Goal: Task Accomplishment & Management: Use online tool/utility

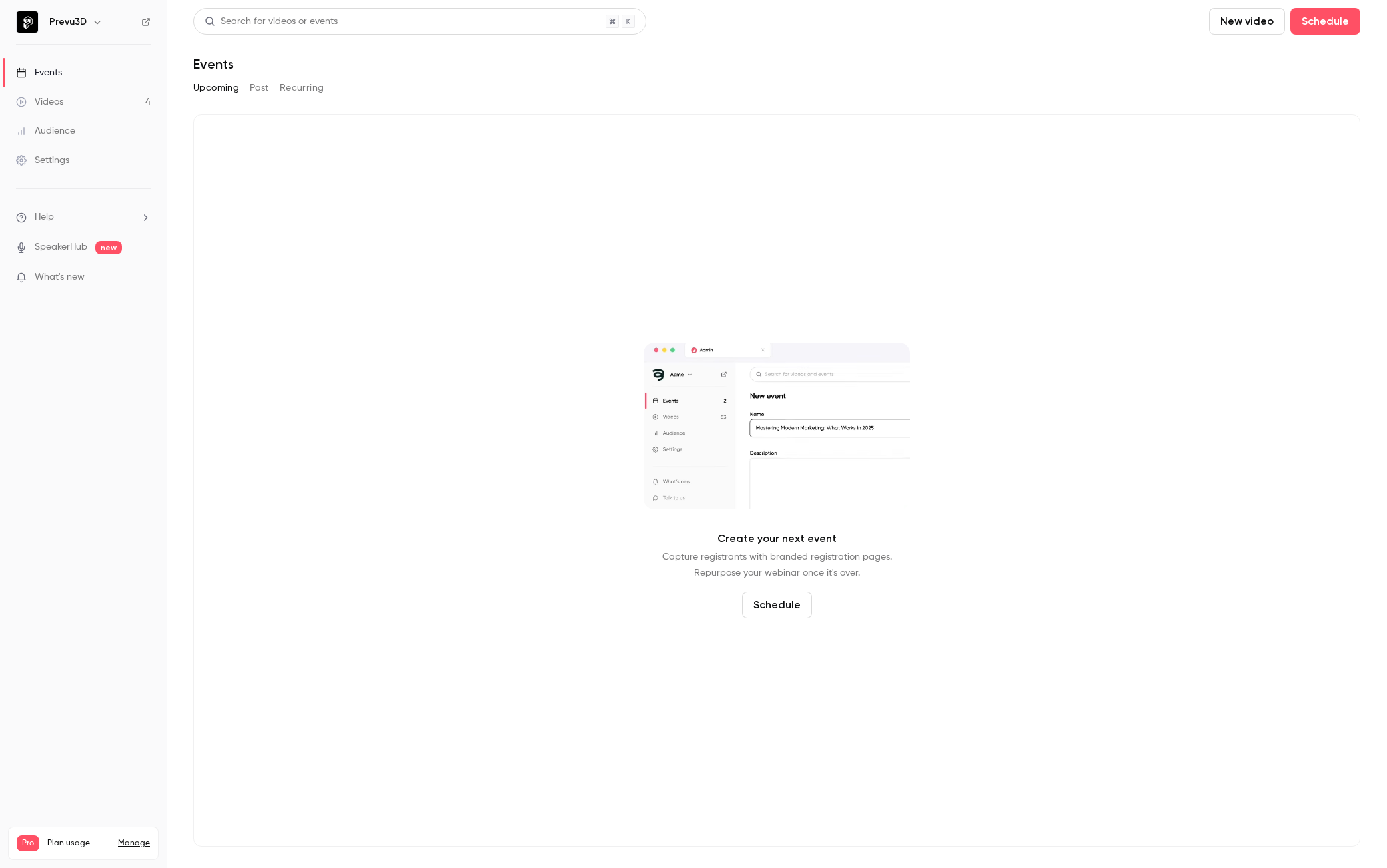
click at [256, 88] on button "Past" at bounding box center [259, 87] width 19 height 22
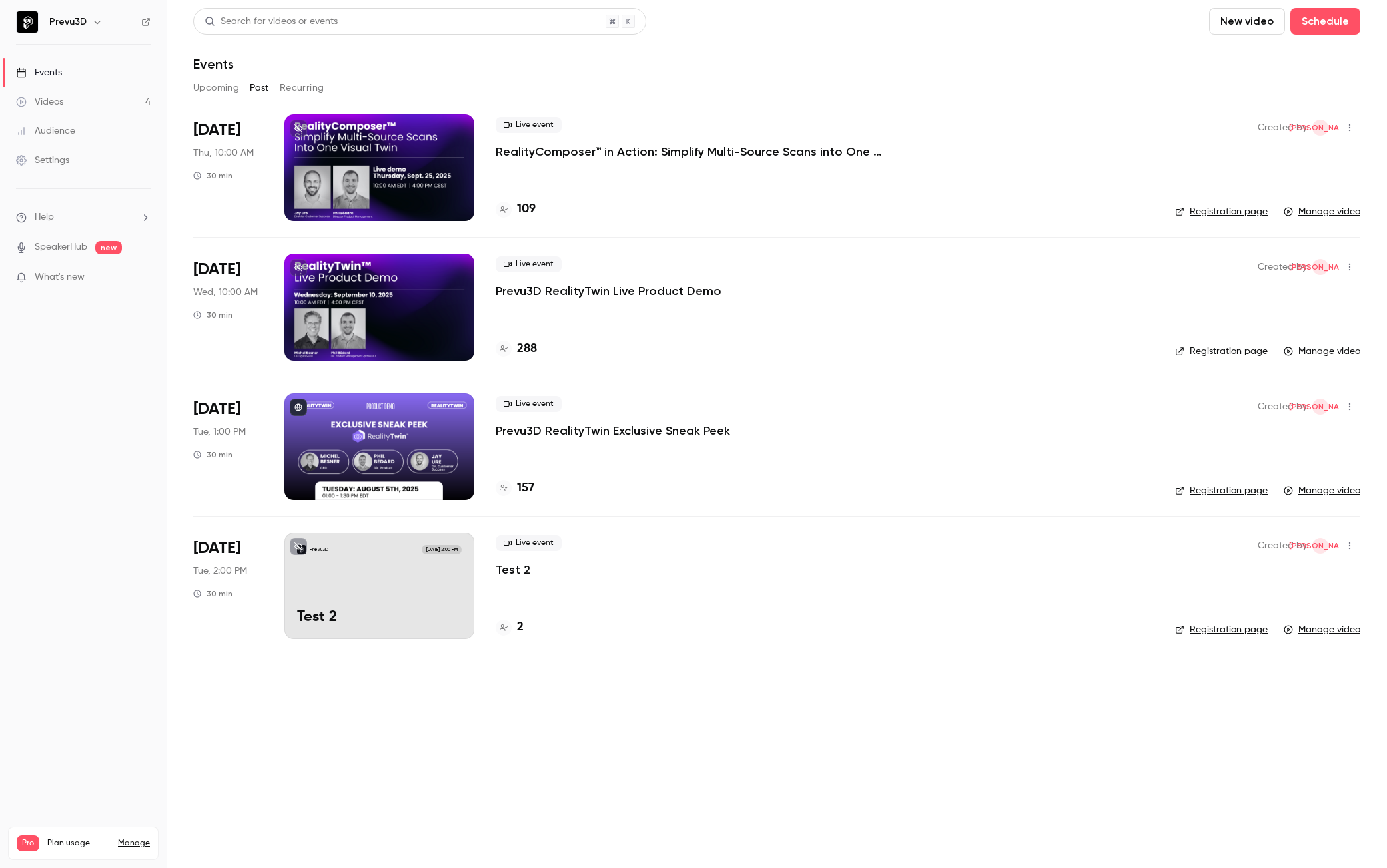
click at [454, 187] on div at bounding box center [379, 168] width 190 height 106
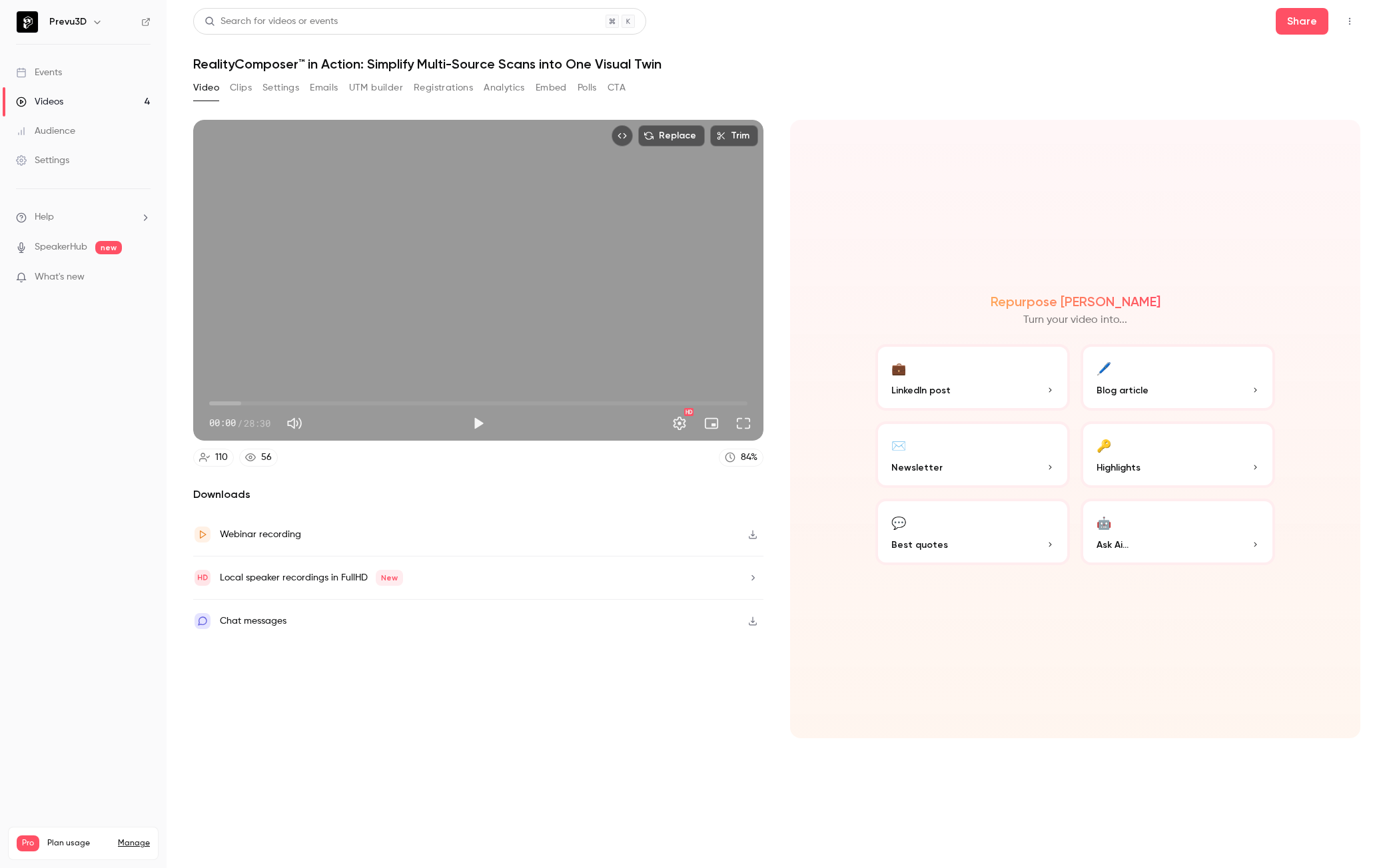
click at [757, 535] on icon "button" at bounding box center [753, 534] width 10 height 10
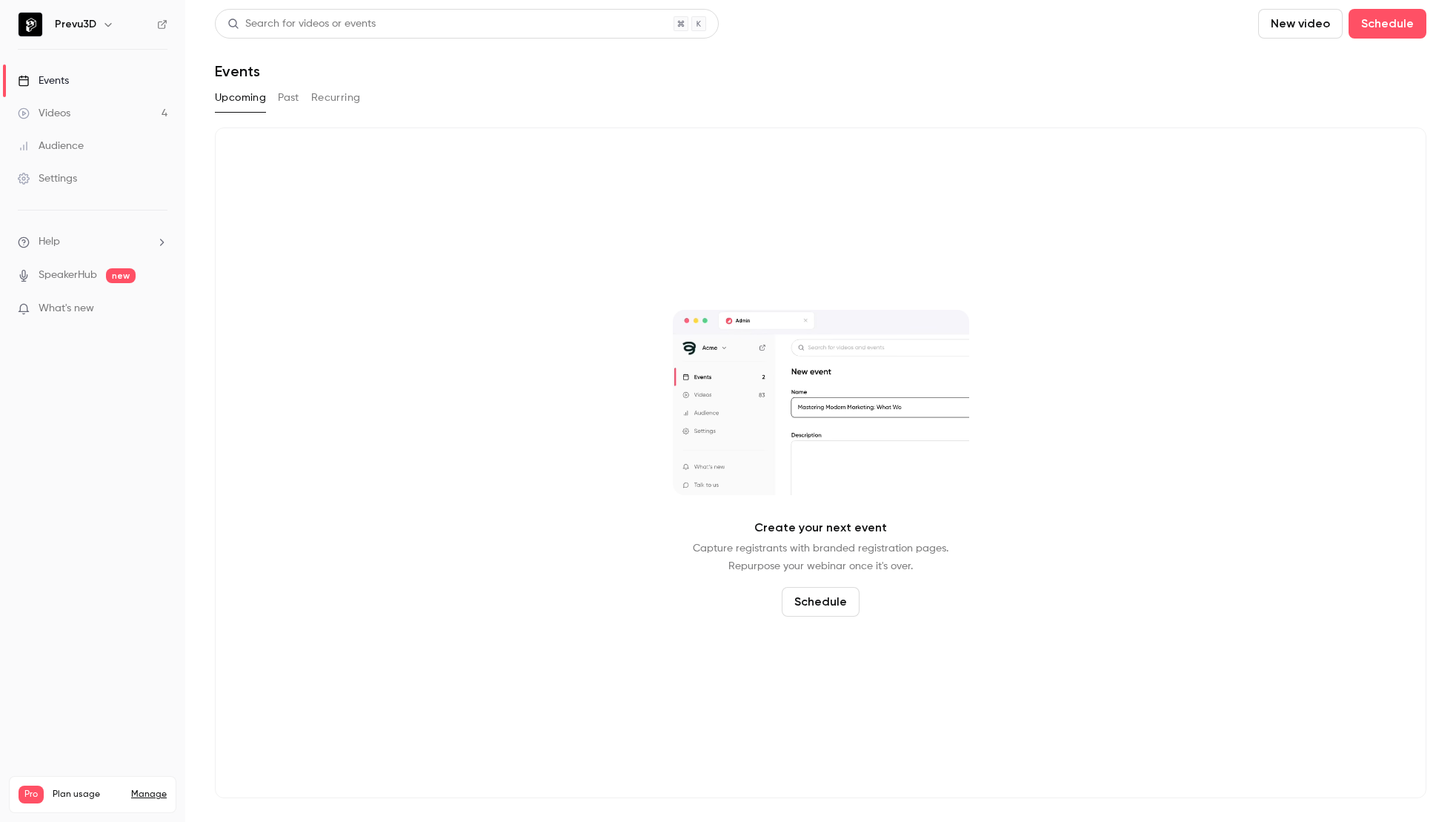
click at [289, 106] on button "Past" at bounding box center [289, 97] width 21 height 24
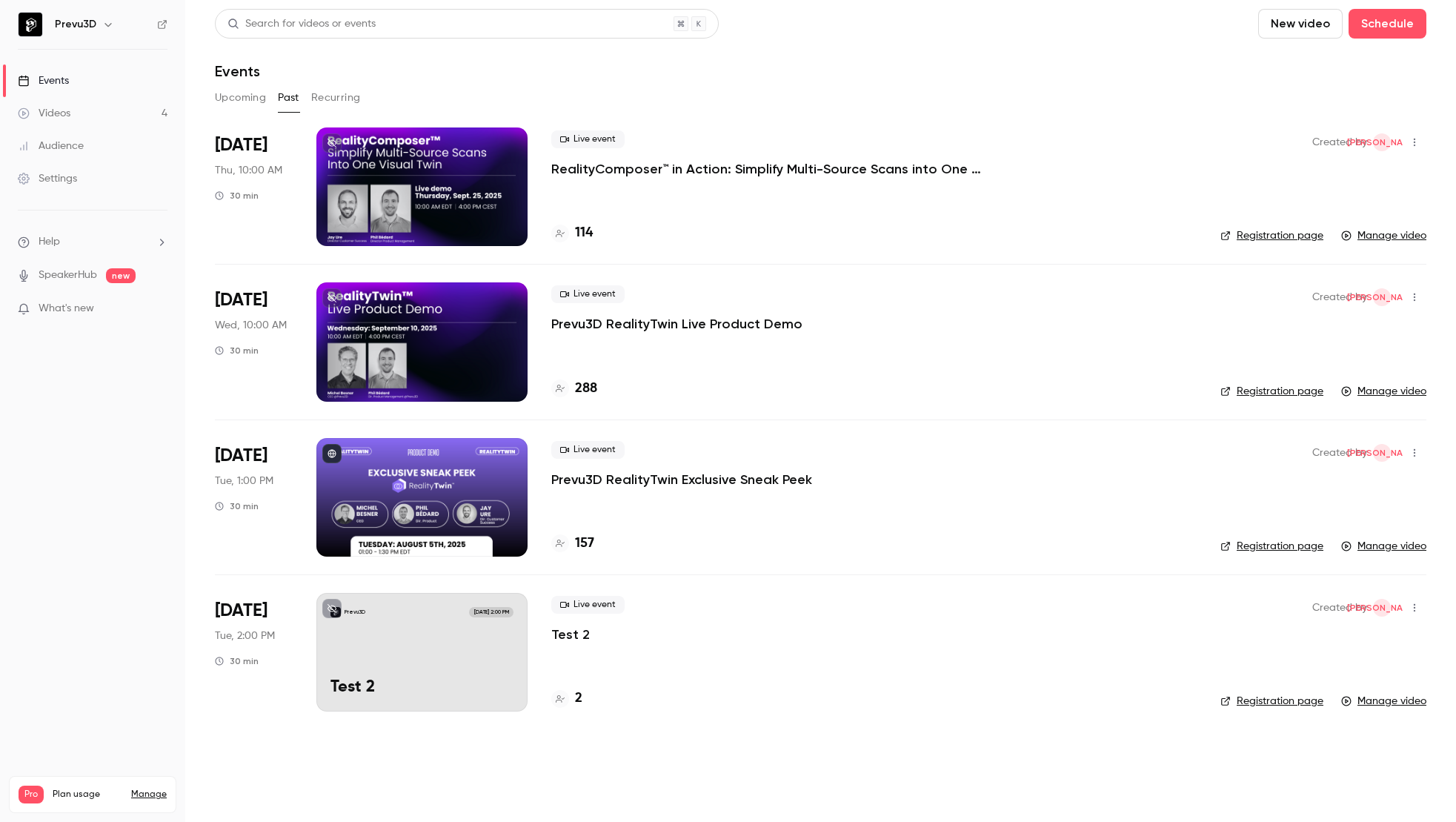
click at [687, 189] on div "Live event RealityComposer™ in Action: Simplify Multi-Source Scans into One Vis…" at bounding box center [873, 187] width 645 height 118
click at [630, 186] on div "Live event RealityComposer™ in Action: Simplify Multi-Source Scans into One Vis…" at bounding box center [873, 187] width 645 height 118
click at [630, 168] on p "RealityComposer™ in Action: Simplify Multi-Source Scans into One Visual Twin" at bounding box center [773, 168] width 444 height 17
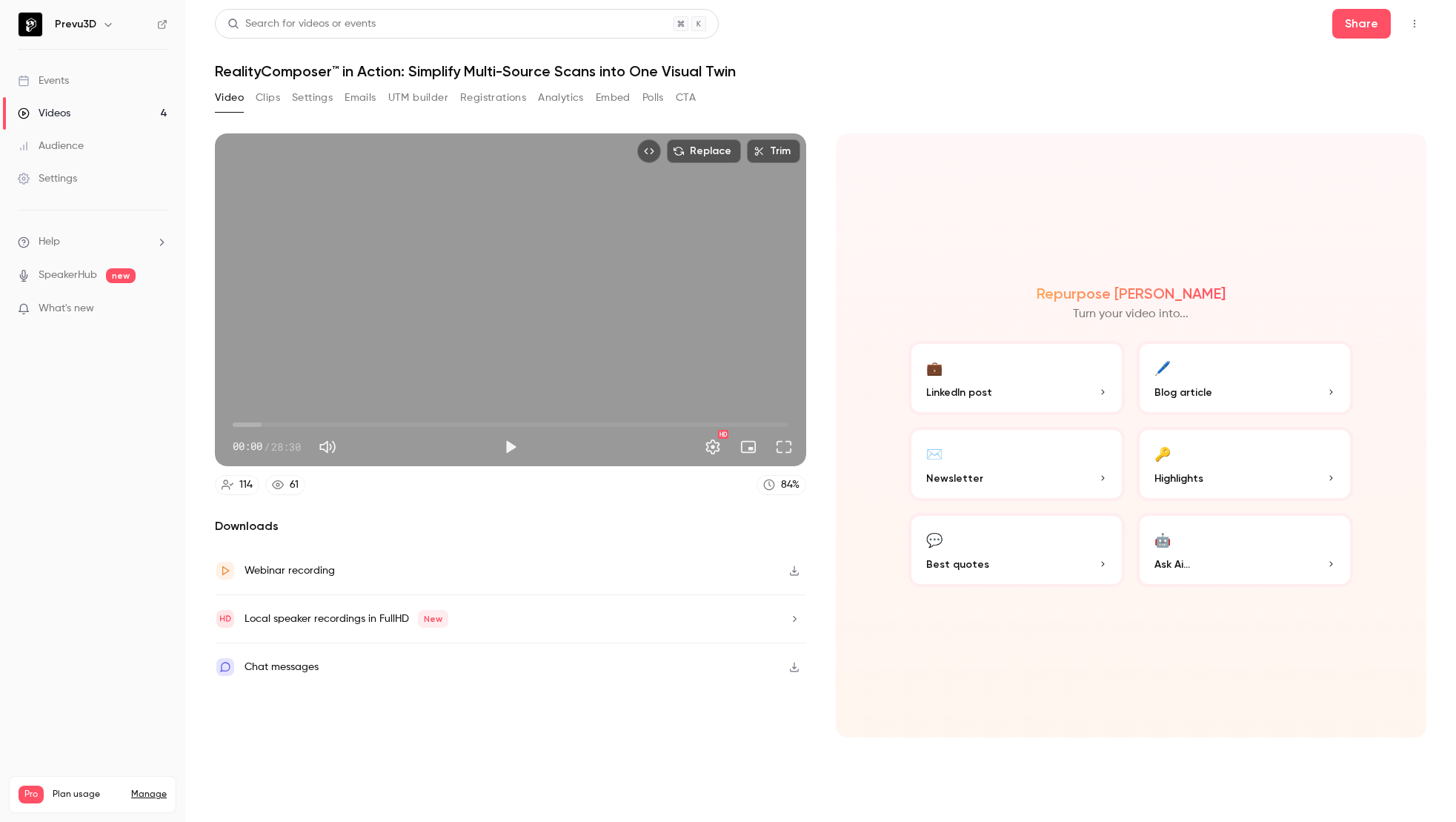
click at [517, 101] on button "Registrations" at bounding box center [493, 97] width 66 height 24
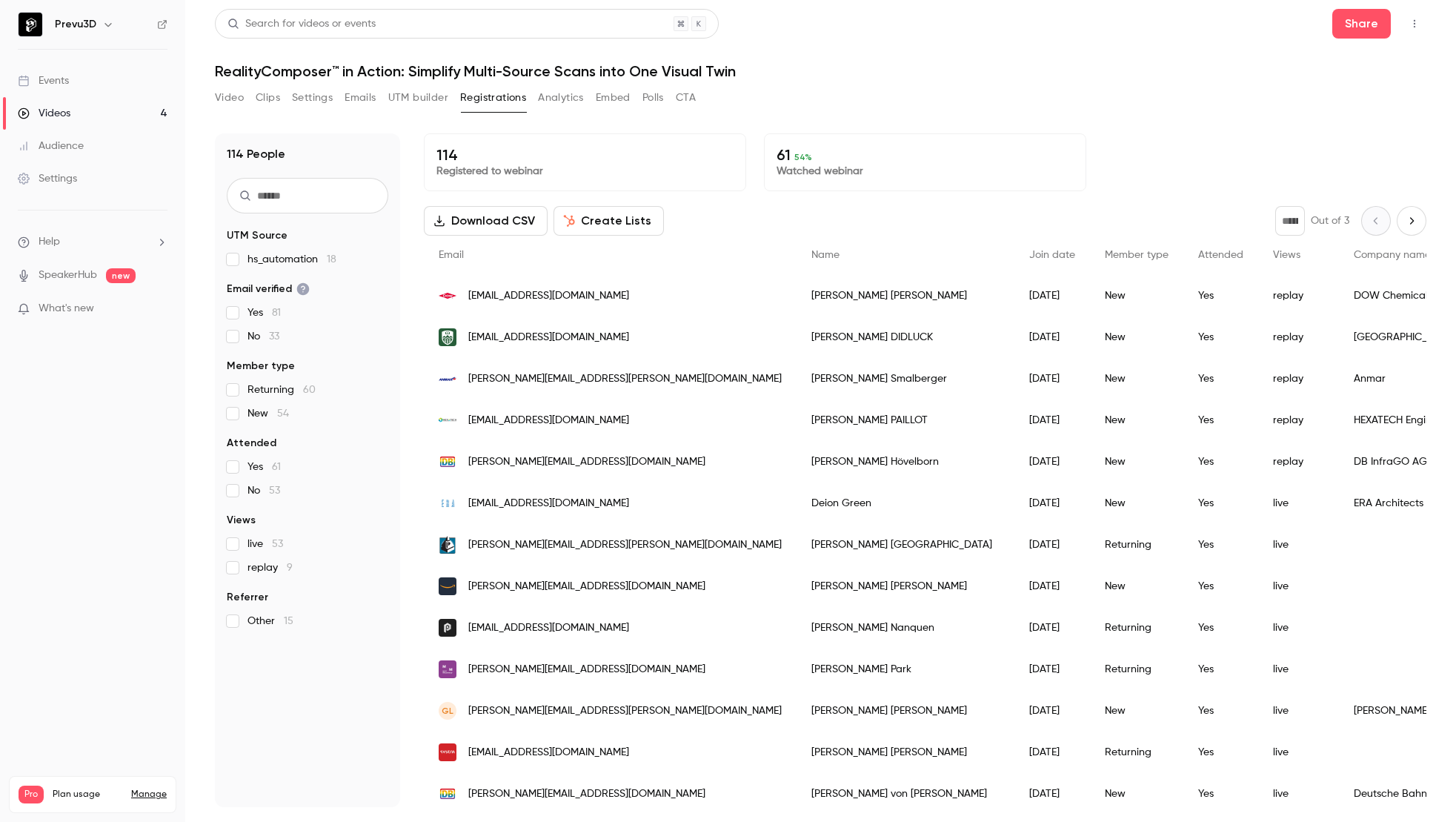
click at [603, 222] on button "Create Lists" at bounding box center [609, 220] width 111 height 30
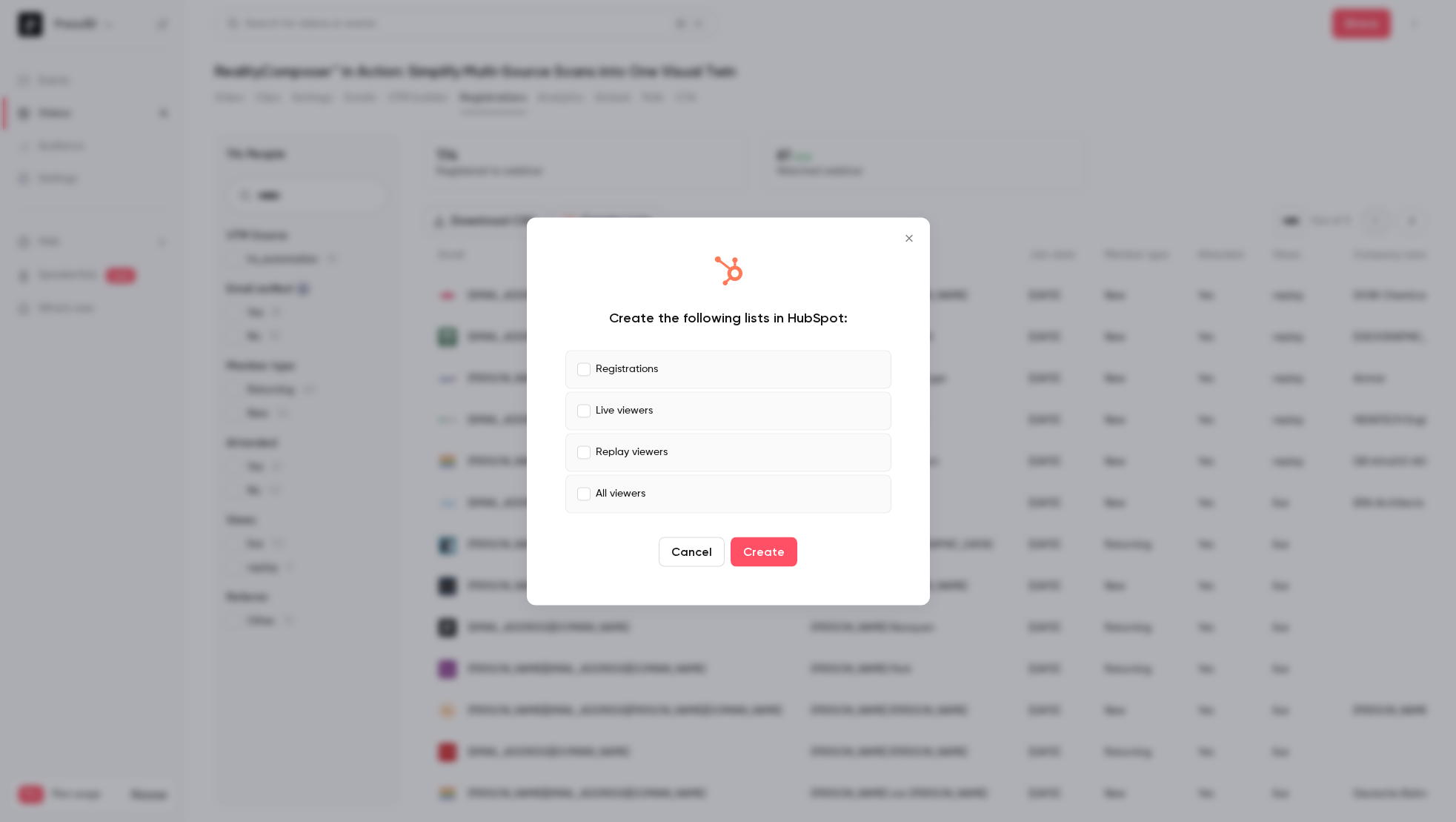
click at [651, 365] on p "Registrations" at bounding box center [627, 369] width 63 height 15
click at [667, 458] on label "Replay viewers" at bounding box center [728, 452] width 326 height 38
click at [663, 489] on label "All viewers" at bounding box center [728, 493] width 326 height 38
click at [767, 546] on button "Create" at bounding box center [764, 551] width 66 height 30
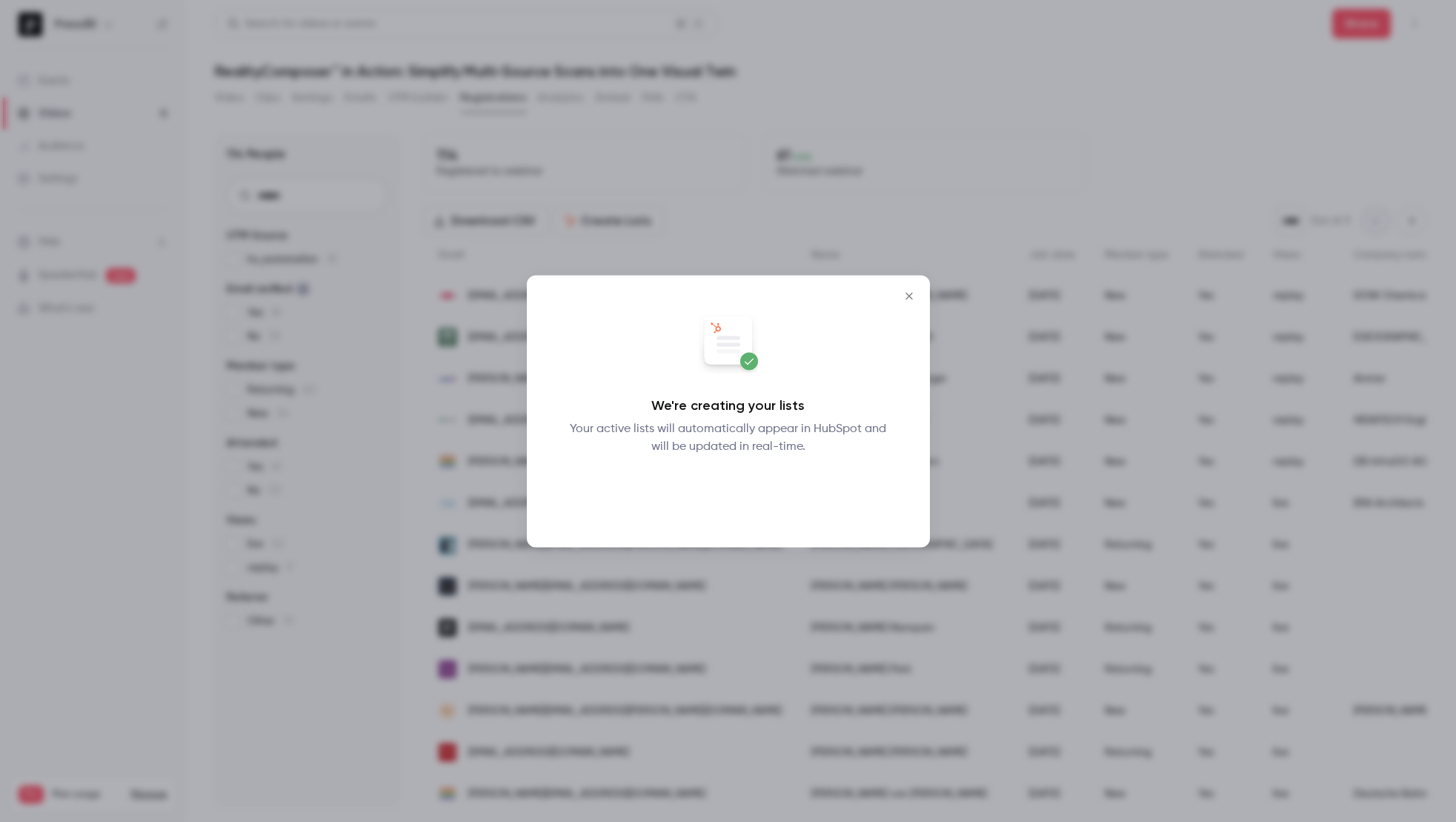
click at [732, 498] on button "Okay" at bounding box center [728, 493] width 54 height 30
